Goal: Find specific page/section: Find specific page/section

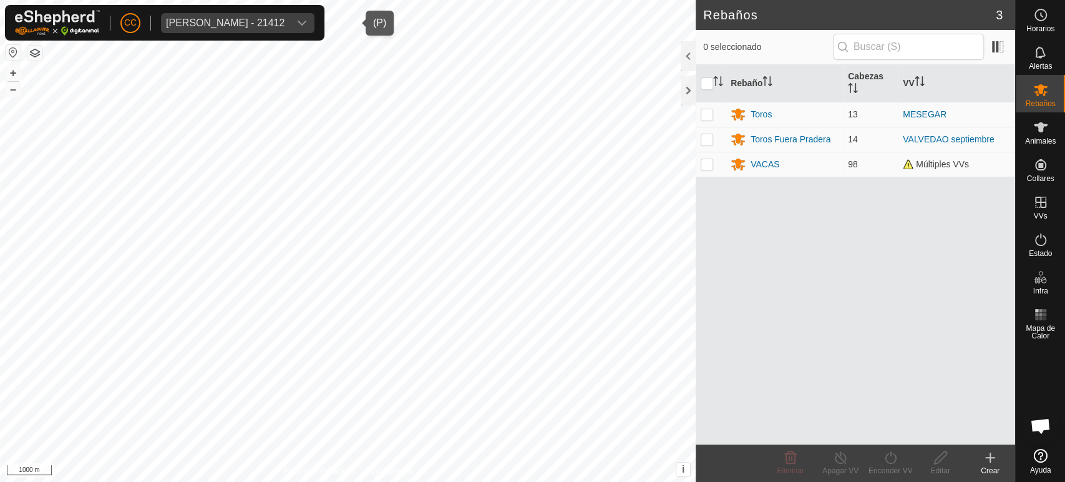
click at [247, 29] on span "[PERSON_NAME] - 21412" at bounding box center [225, 23] width 128 height 20
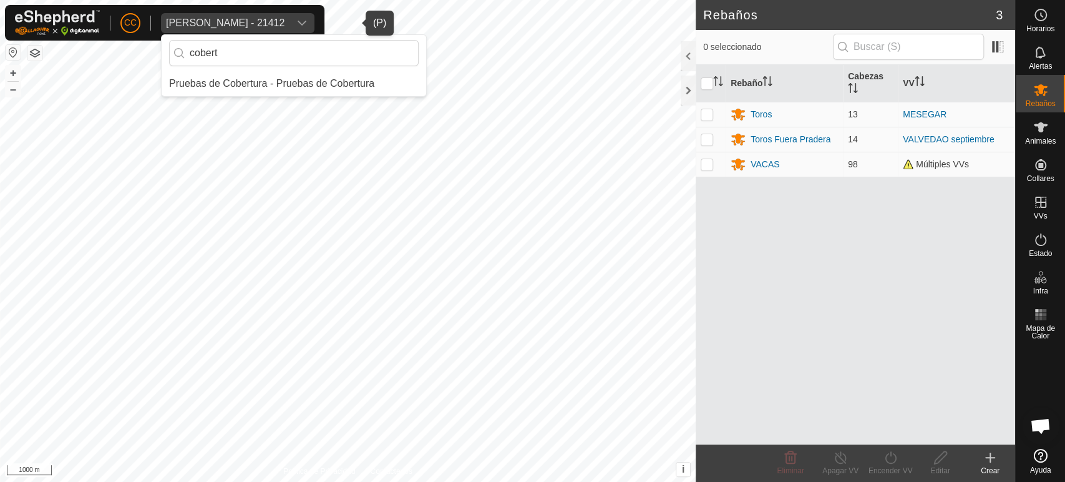
type input "cobert"
click at [271, 85] on li "Pruebas de Cobertura - Pruebas de Cobertura" at bounding box center [294, 83] width 264 height 25
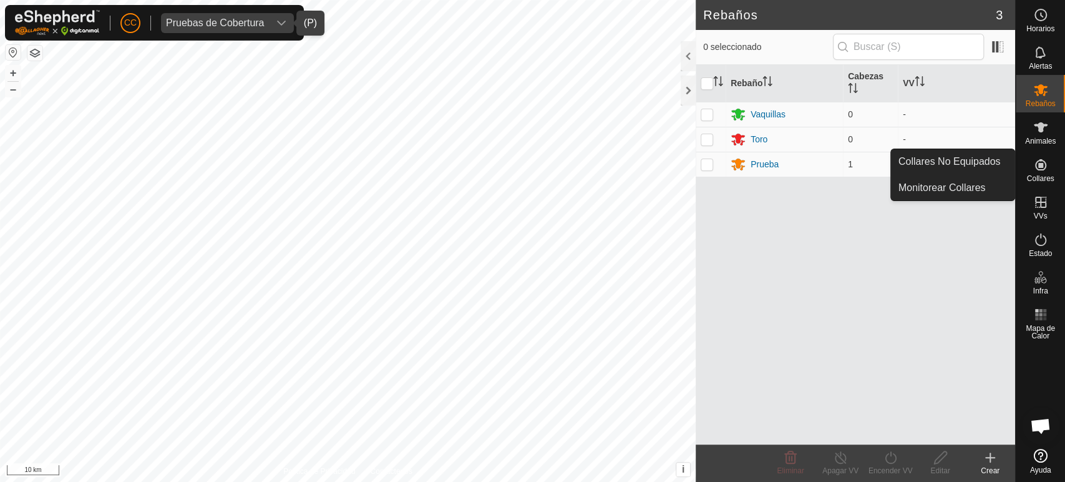
click at [1047, 173] on div "Collares" at bounding box center [1039, 168] width 49 height 37
click at [973, 158] on link "Collares No Equipados" at bounding box center [953, 161] width 124 height 25
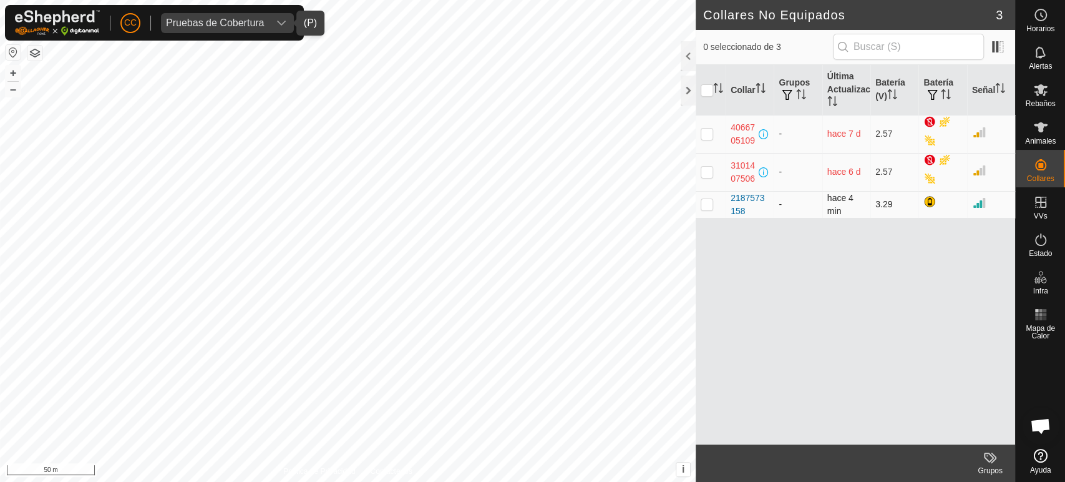
click at [710, 206] on p-checkbox at bounding box center [706, 204] width 12 height 10
checkbox input "true"
drag, startPoint x: 752, startPoint y: 210, endPoint x: 724, endPoint y: 195, distance: 31.8
click at [724, 195] on tr "2187573158 - hace 4 min 3.29" at bounding box center [855, 204] width 319 height 27
copy div "2187573158"
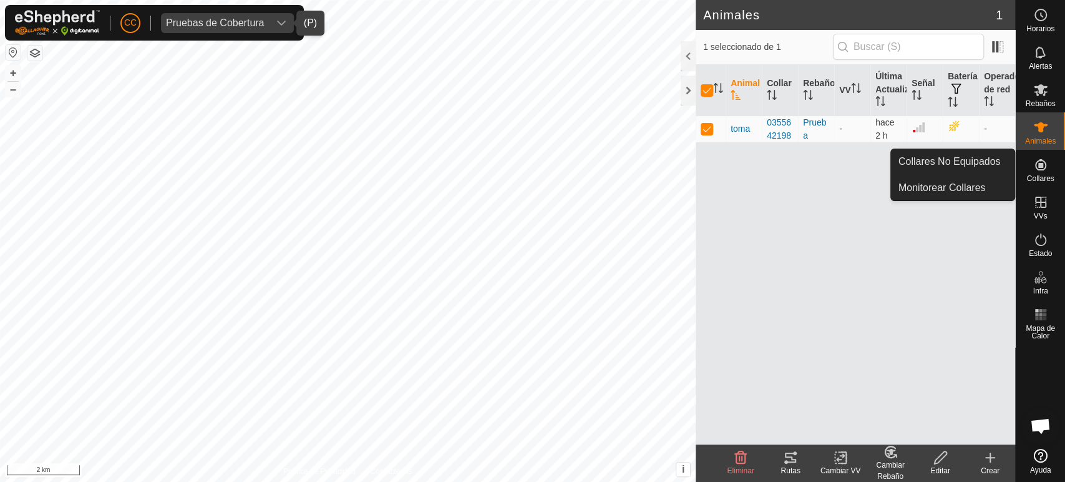
drag, startPoint x: 1042, startPoint y: 162, endPoint x: 1035, endPoint y: 164, distance: 7.1
click at [1042, 162] on icon at bounding box center [1040, 164] width 15 height 15
click at [1012, 165] on link "Collares No Equipados" at bounding box center [953, 161] width 124 height 25
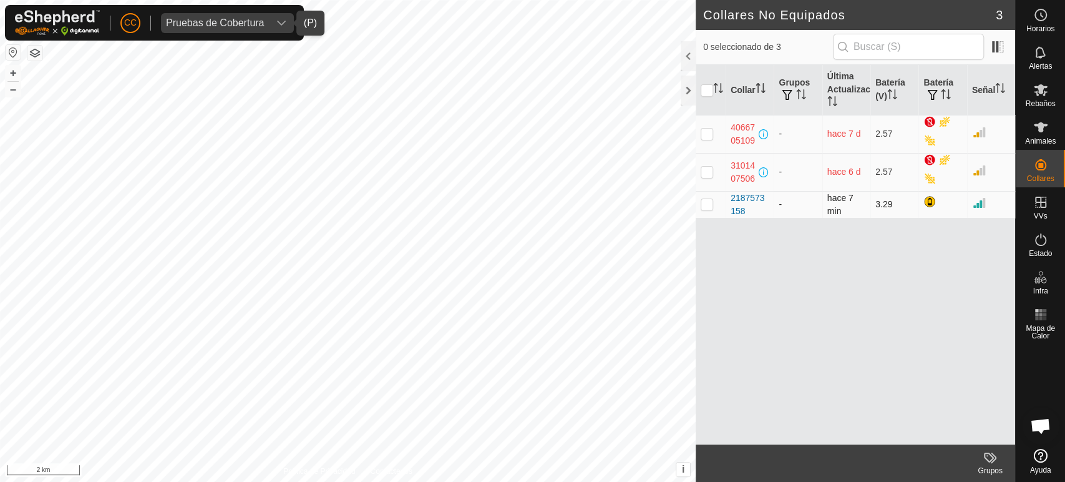
click at [863, 213] on td "hace 7 min" at bounding box center [846, 204] width 48 height 27
checkbox input "true"
